Goal: Task Accomplishment & Management: Complete application form

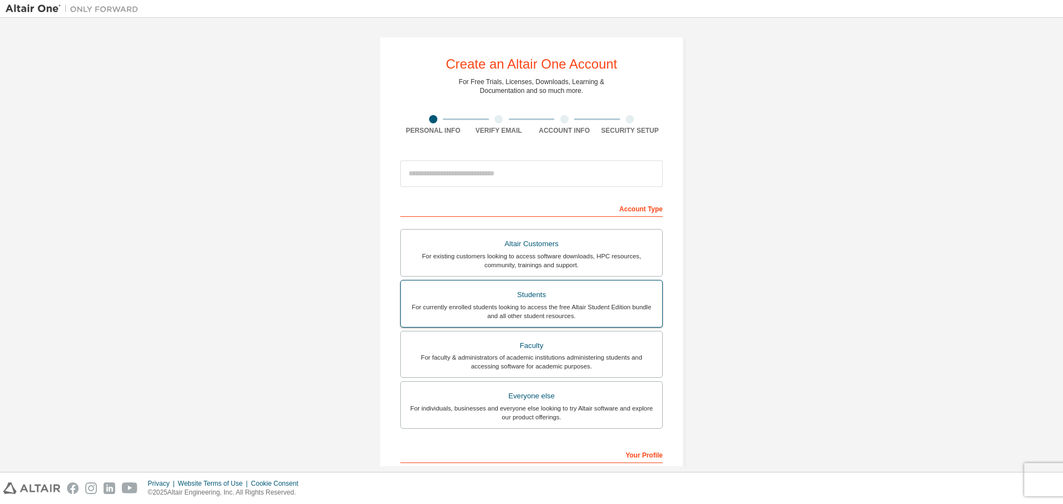
click at [520, 319] on div "For currently enrolled students looking to access the free Altair Student Editi…" at bounding box center [531, 312] width 248 height 18
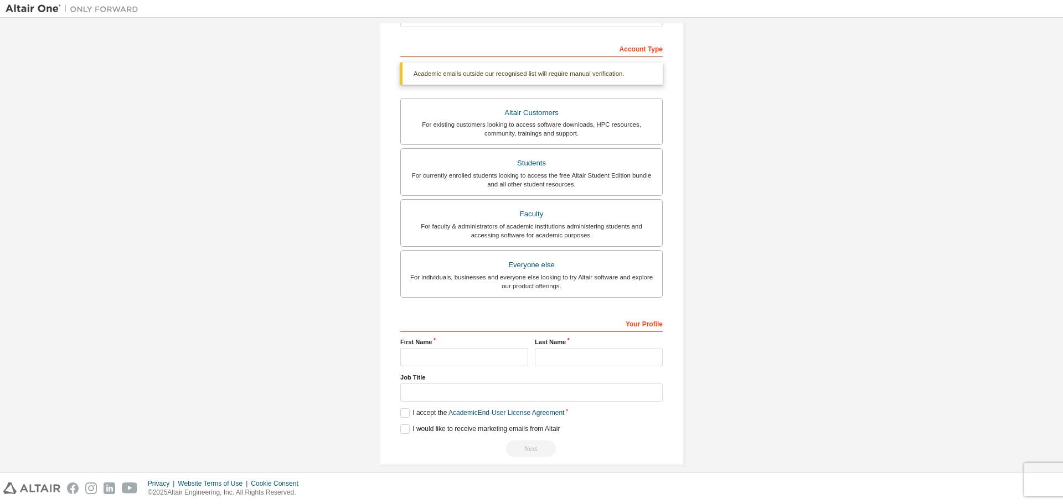
scroll to position [172, 0]
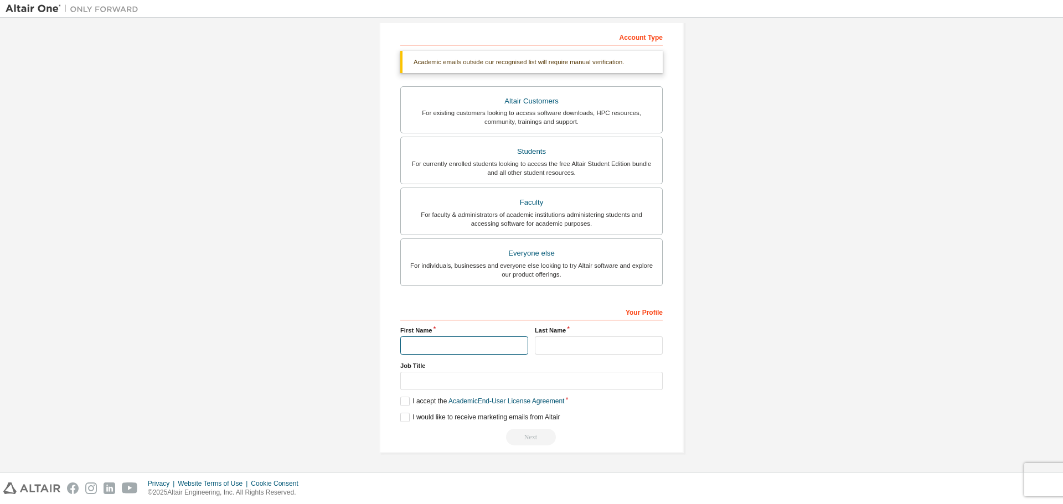
click at [483, 350] on input "text" at bounding box center [464, 346] width 128 height 18
type input "***"
type input "*********"
click at [500, 385] on input "text" at bounding box center [531, 381] width 262 height 18
type input "*********"
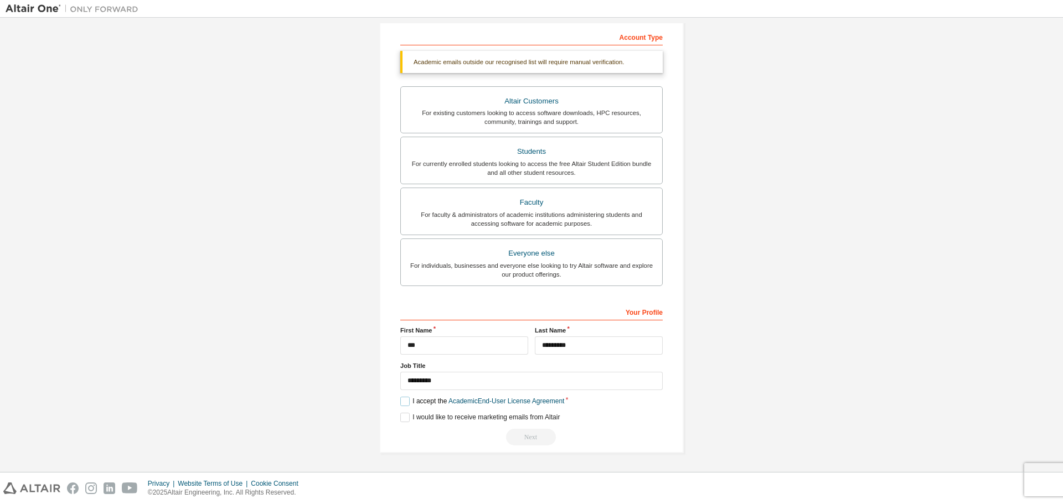
click at [400, 405] on label "I accept the Academic End-User License Agreement" at bounding box center [482, 401] width 164 height 9
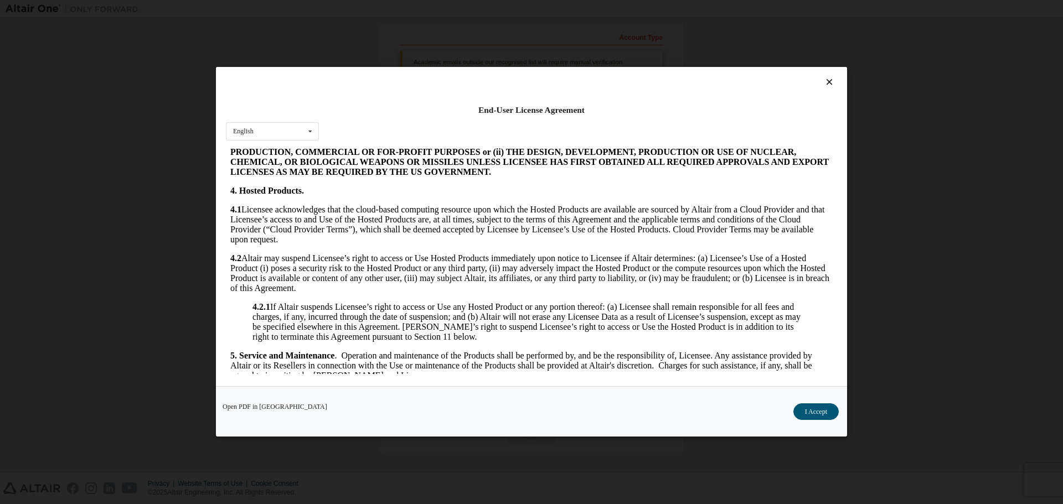
scroll to position [775, 0]
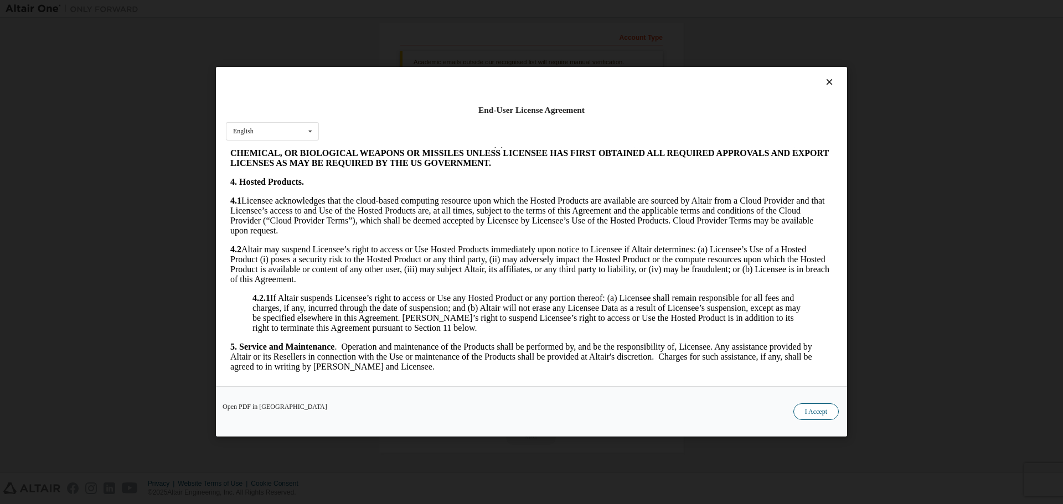
click at [806, 407] on button "I Accept" at bounding box center [815, 412] width 45 height 17
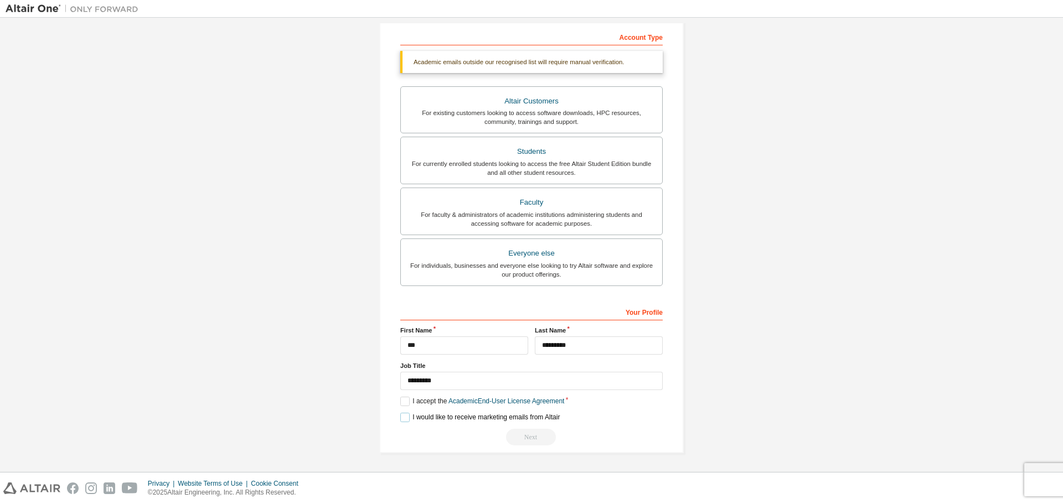
click at [405, 421] on label "I would like to receive marketing emails from Altair" at bounding box center [479, 417] width 159 height 9
click at [396, 420] on div "Create an Altair One Account For Free Trials, Licenses, Downloads, Learning & D…" at bounding box center [531, 159] width 304 height 589
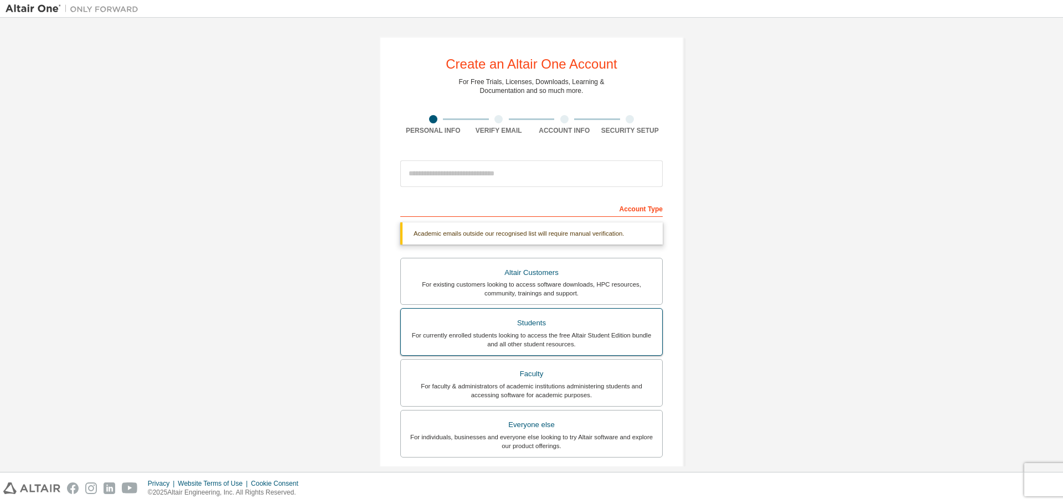
click at [554, 321] on div "Students" at bounding box center [531, 324] width 248 height 16
click at [450, 179] on input "email" at bounding box center [531, 174] width 262 height 27
type input "**********"
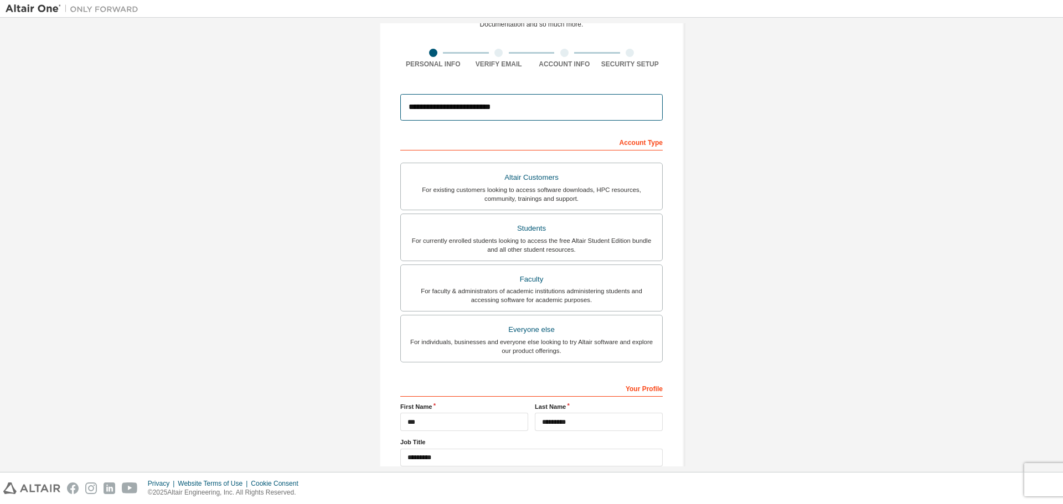
scroll to position [143, 0]
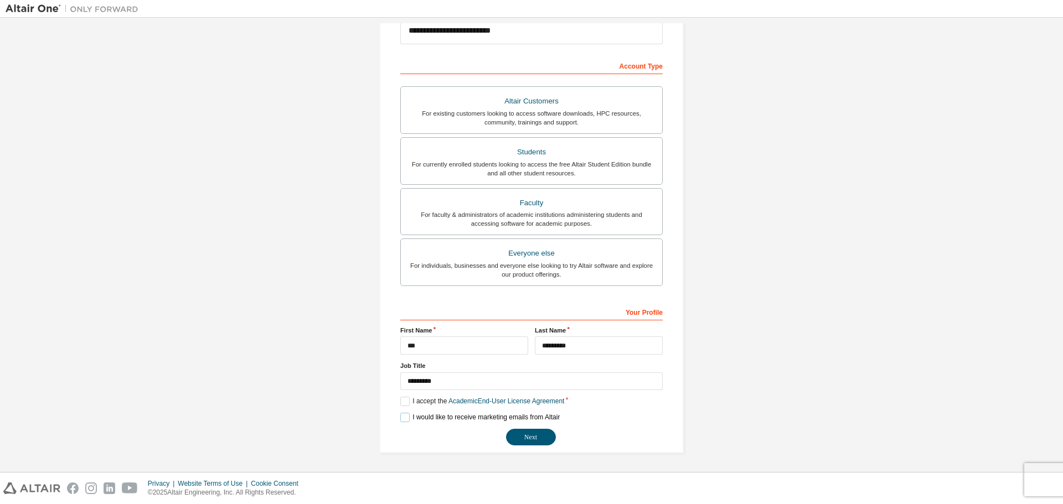
click at [407, 417] on label "I would like to receive marketing emails from Altair" at bounding box center [479, 417] width 159 height 9
click at [520, 436] on button "Next" at bounding box center [531, 437] width 50 height 17
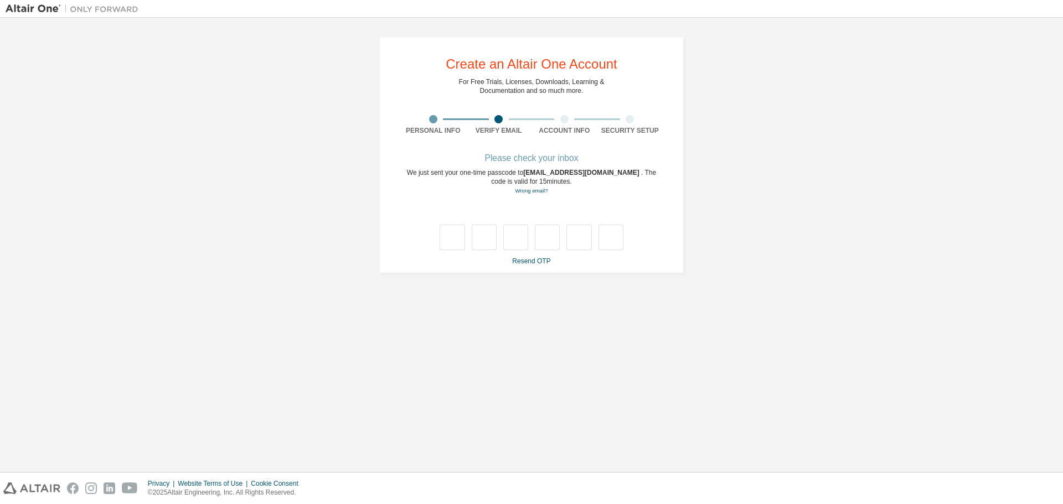
scroll to position [0, 0]
type input "*"
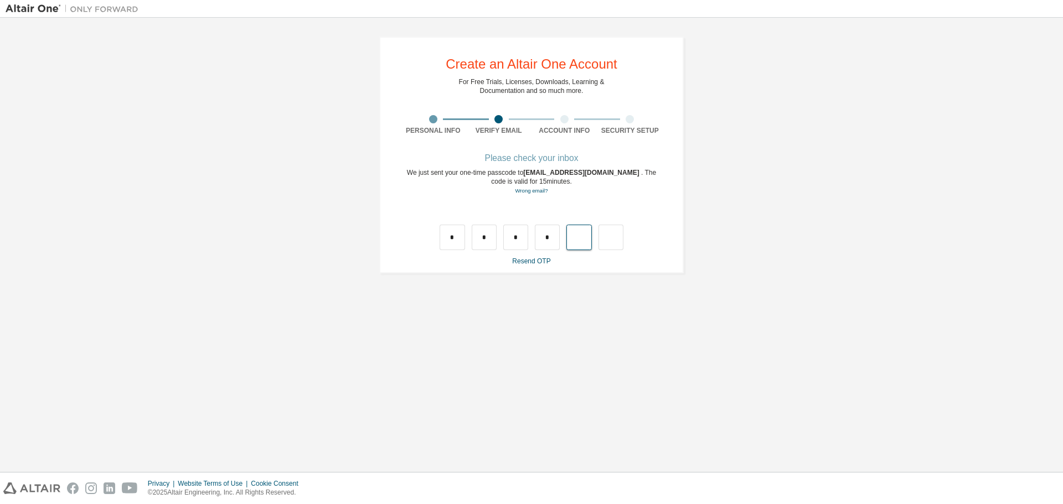
type input "*"
